Goal: Check status: Check status

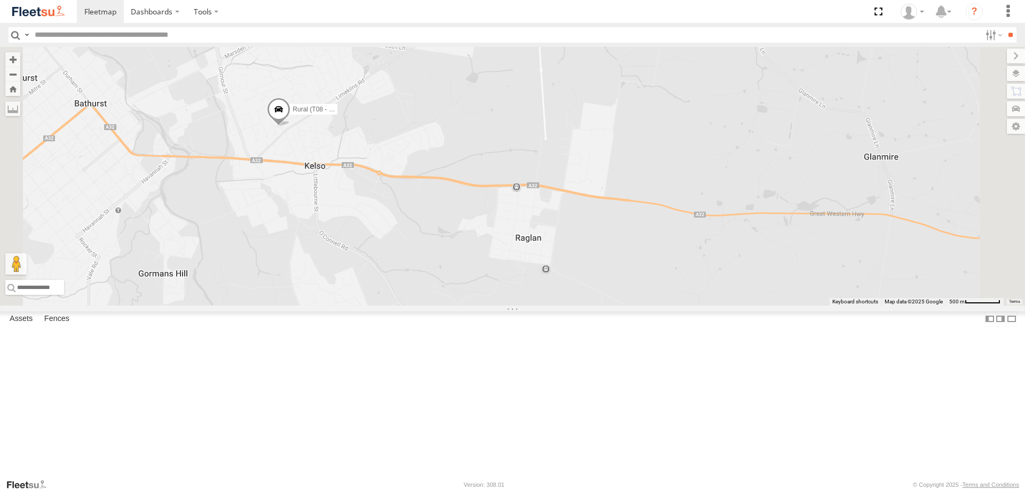
click at [290, 126] on span at bounding box center [278, 112] width 23 height 29
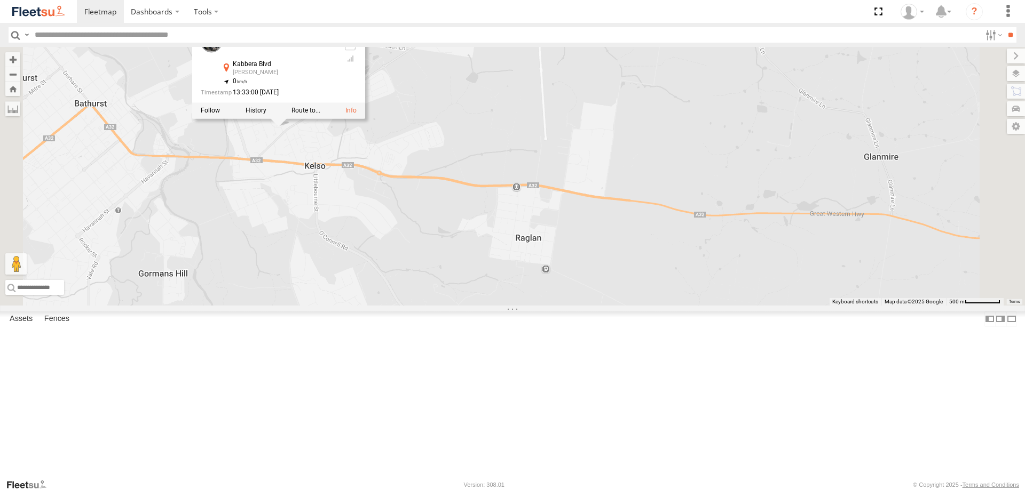
click at [365, 118] on div at bounding box center [278, 110] width 173 height 16
click at [266, 114] on label at bounding box center [255, 110] width 21 height 7
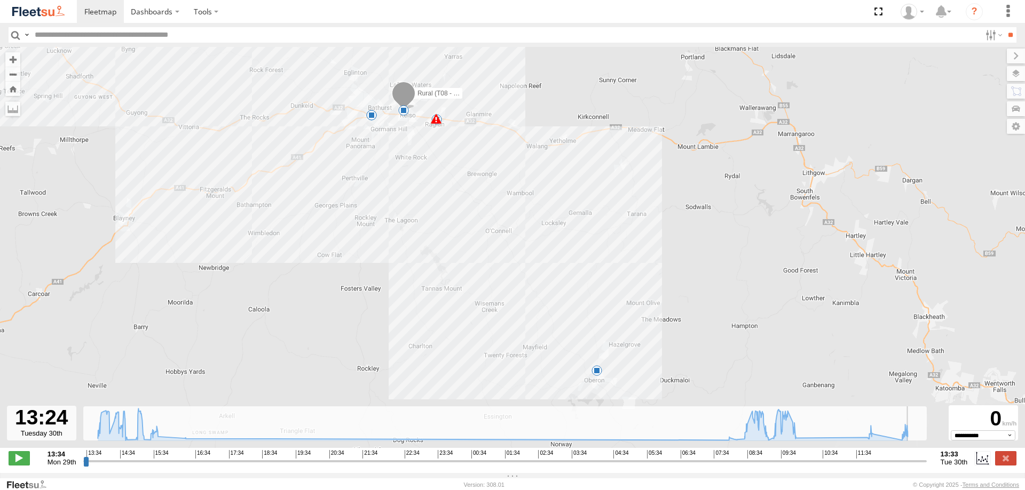
drag, startPoint x: 87, startPoint y: 467, endPoint x: 919, endPoint y: 445, distance: 832.3
type input "**********"
click at [919, 456] on input "range" at bounding box center [504, 461] width 843 height 10
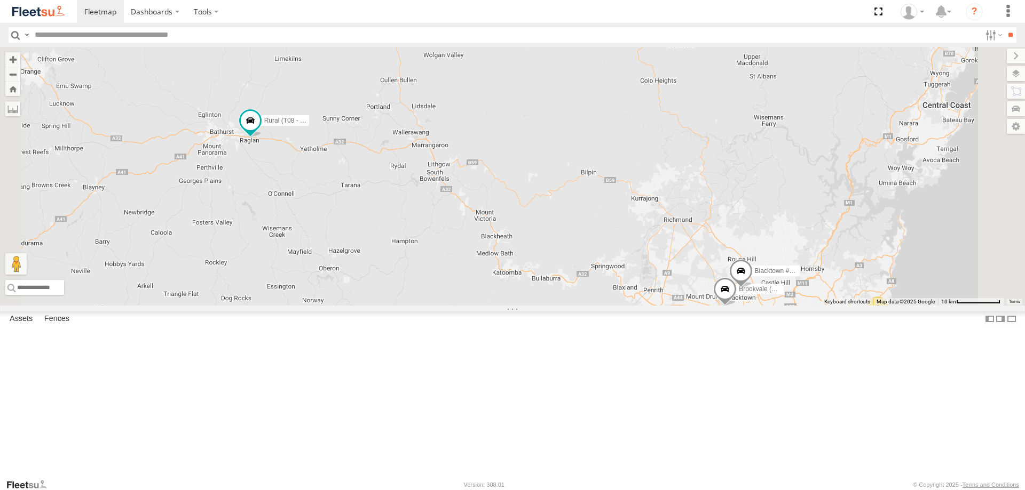
drag, startPoint x: 421, startPoint y: 76, endPoint x: 424, endPoint y: 146, distance: 69.5
click at [465, 156] on div "Brookvale (T10 - Gary) Rural (T08 - Matt) Blacktown #1 (T09 - Brian) Blacktown …" at bounding box center [512, 176] width 1025 height 259
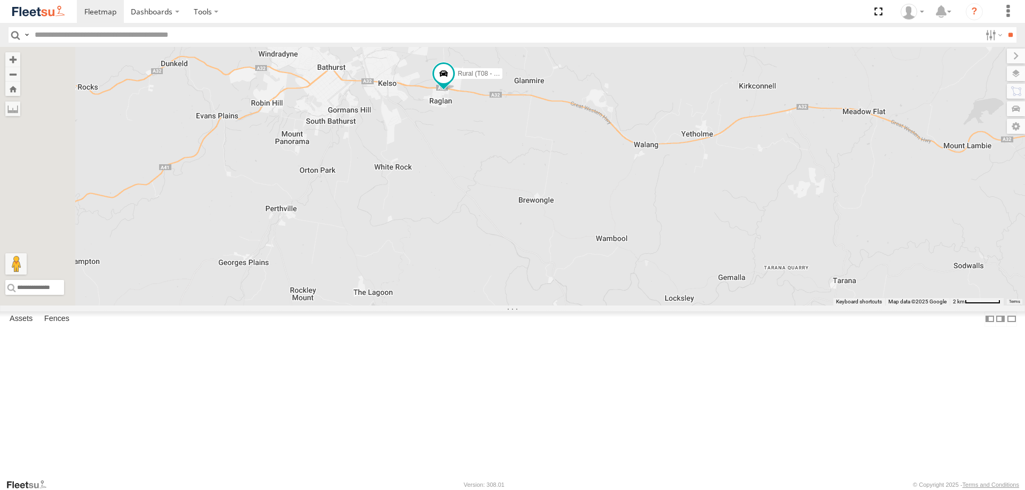
drag, startPoint x: 306, startPoint y: 278, endPoint x: 484, endPoint y: 144, distance: 223.0
click at [484, 144] on div "Brookvale (T10 - Gary) Rural (T08 - Matt) Blacktown #1 (T09 - Brian) Blacktown …" at bounding box center [512, 176] width 1025 height 259
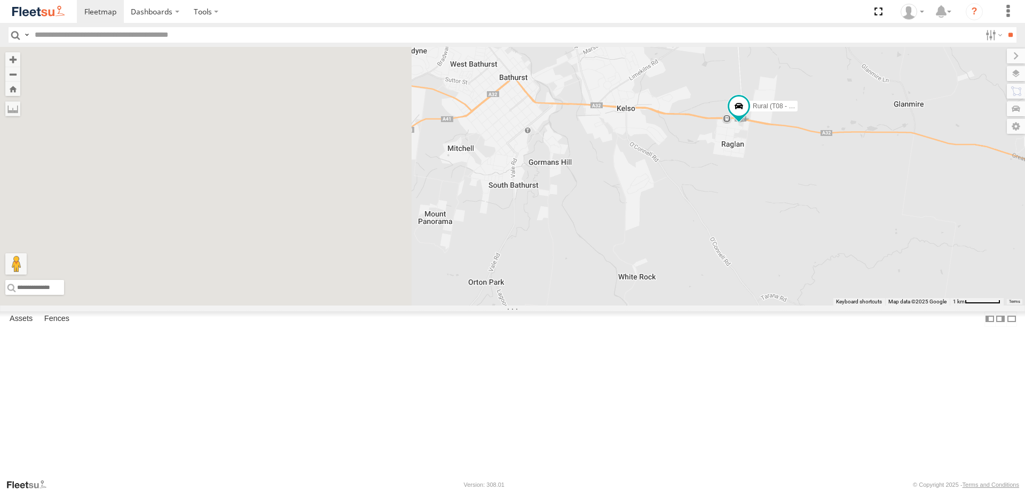
drag, startPoint x: 386, startPoint y: 219, endPoint x: 727, endPoint y: 225, distance: 341.1
click at [727, 225] on div "Rural (T08 - [PERSON_NAME])" at bounding box center [512, 176] width 1025 height 259
